Goal: Task Accomplishment & Management: Use online tool/utility

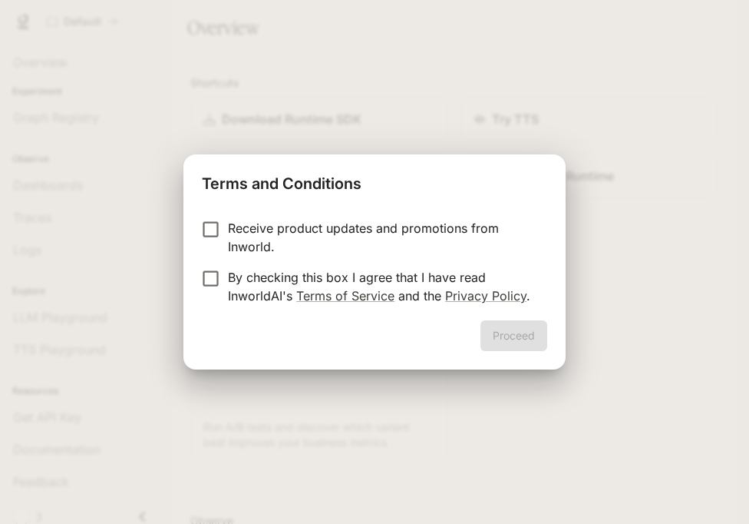
click at [350, 261] on form "Receive product updates and promotions from Inworld. By checking this box I agr…" at bounding box center [375, 262] width 346 height 86
click at [355, 271] on p "By checking this box I agree that I have read InworldAI's Terms of Service and …" at bounding box center [381, 286] width 307 height 37
click at [524, 333] on button "Proceed" at bounding box center [514, 335] width 67 height 31
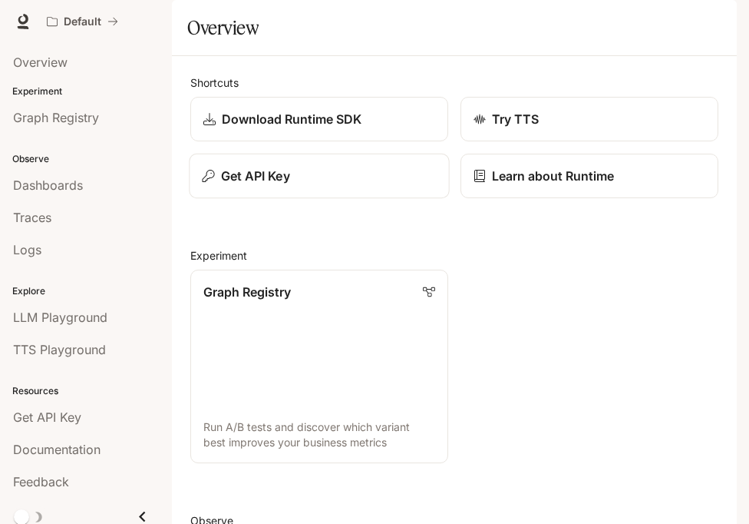
click at [307, 199] on button "Get API Key" at bounding box center [319, 176] width 260 height 45
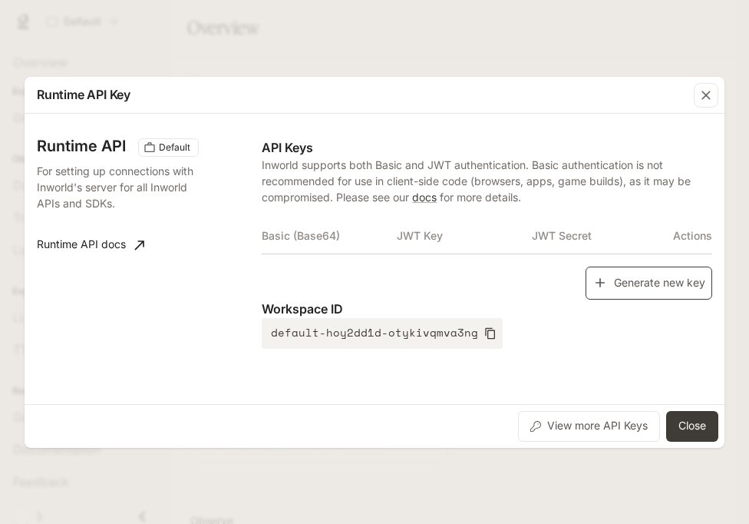
click at [637, 276] on button "Generate new key" at bounding box center [649, 282] width 127 height 33
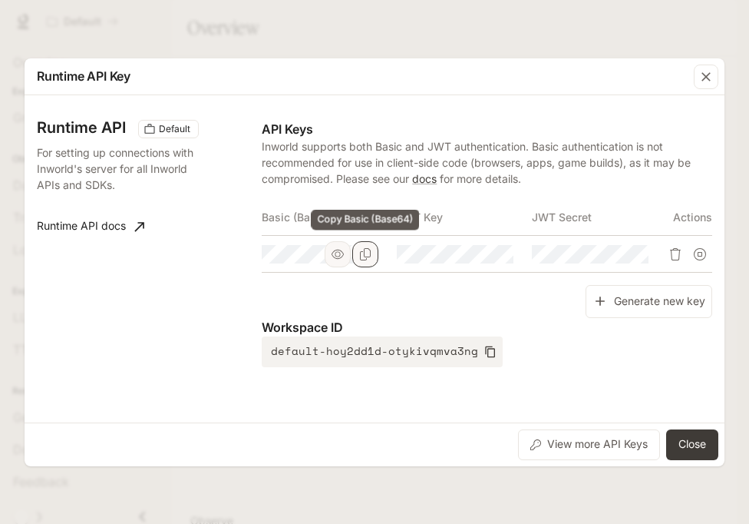
click at [370, 254] on icon "Copy Basic (Base64)" at bounding box center [365, 254] width 11 height 12
click at [682, 435] on button "Close" at bounding box center [692, 444] width 52 height 31
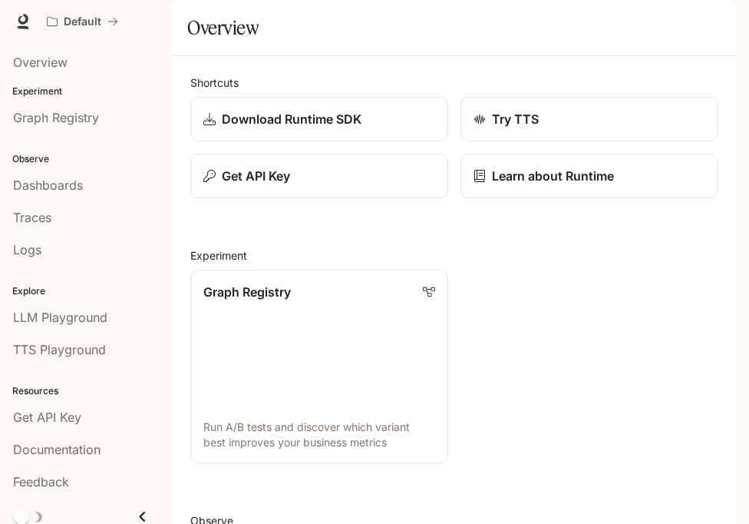
click at [713, 19] on icon "button" at bounding box center [715, 21] width 12 height 12
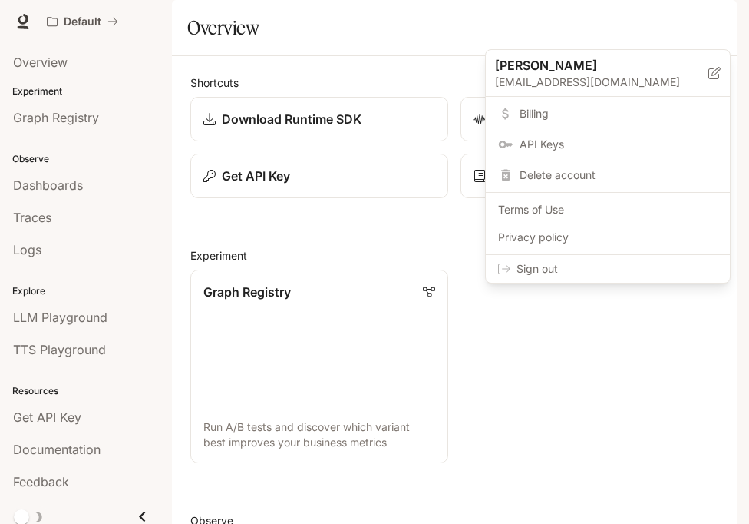
click at [634, 266] on span "Sign out" at bounding box center [617, 268] width 201 height 15
